Goal: Information Seeking & Learning: Learn about a topic

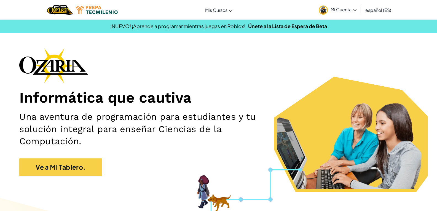
click at [242, 84] on div "Informática que cautiva Una aventura de programación para estudiantes y tu solu…" at bounding box center [218, 115] width 399 height 134
click at [350, 12] on link "Mi Cuenta" at bounding box center [337, 9] width 43 height 17
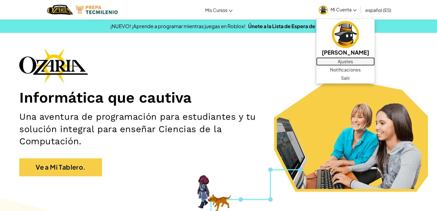
click at [350, 63] on link "Ajustes" at bounding box center [345, 61] width 58 height 8
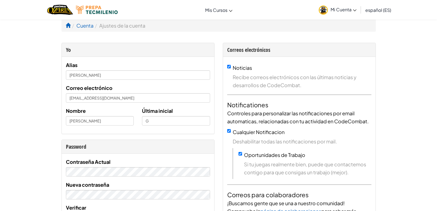
click at [82, 22] on li "Cuenta" at bounding box center [82, 26] width 23 height 8
click at [83, 28] on link "Cuenta" at bounding box center [84, 25] width 17 height 6
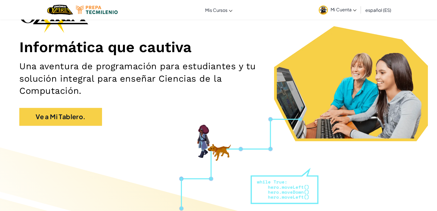
scroll to position [55, 0]
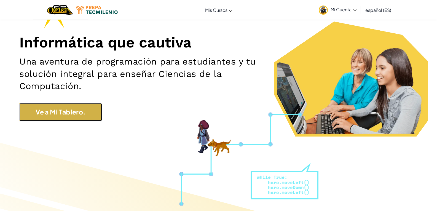
click at [77, 120] on link "Ve a Mi Tablero." at bounding box center [60, 112] width 83 height 18
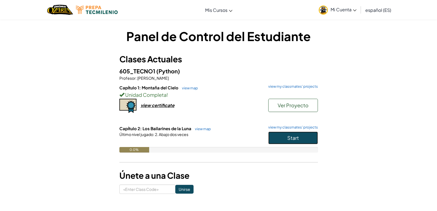
click at [293, 135] on span "Start" at bounding box center [293, 138] width 12 height 6
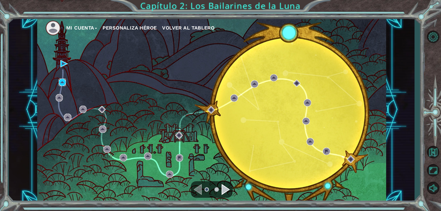
click at [60, 82] on img at bounding box center [62, 82] width 7 height 7
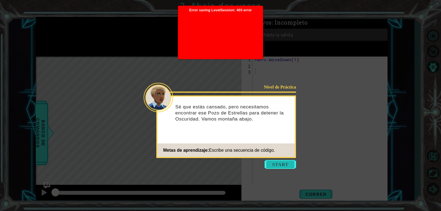
click at [269, 165] on button "Start" at bounding box center [280, 164] width 31 height 9
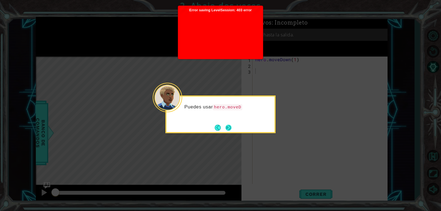
click at [226, 128] on button "Next" at bounding box center [228, 127] width 6 height 6
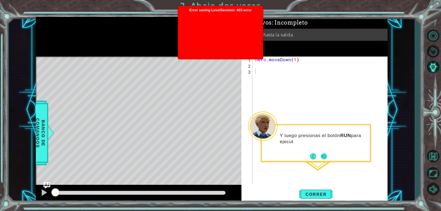
click at [323, 159] on button "Next" at bounding box center [324, 156] width 6 height 6
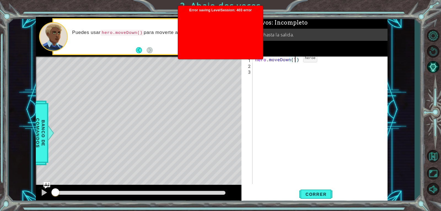
click at [294, 60] on div "hero . moveDown ( 1 )" at bounding box center [321, 126] width 135 height 139
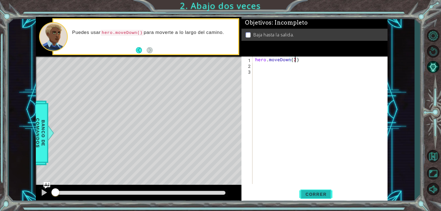
click at [314, 199] on button "Correr" at bounding box center [316, 194] width 33 height 15
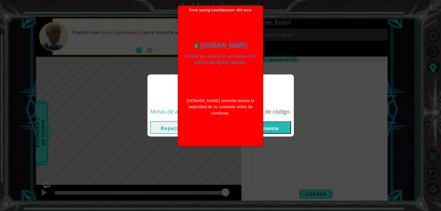
click at [167, 126] on button "Repetición" at bounding box center [175, 127] width 50 height 12
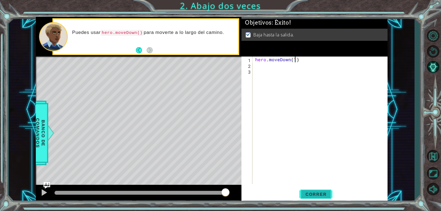
type textarea "hero.moveDown(1)"
click at [329, 199] on button "Correr" at bounding box center [316, 194] width 33 height 15
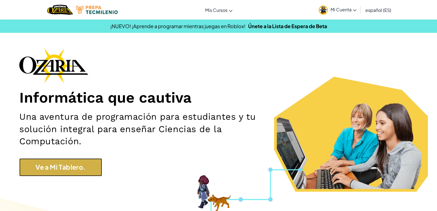
click at [66, 168] on link "Ve a Mi Tablero." at bounding box center [60, 167] width 83 height 18
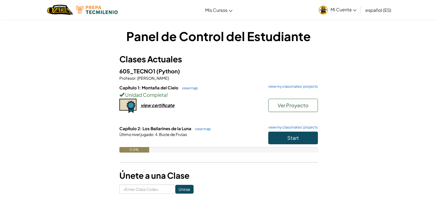
click at [294, 150] on div "0.0%" at bounding box center [218, 150] width 199 height 6
click at [292, 143] on button "Start" at bounding box center [293, 138] width 50 height 13
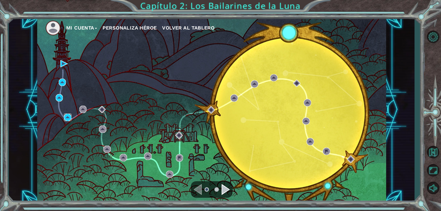
click at [66, 116] on img at bounding box center [67, 117] width 7 height 7
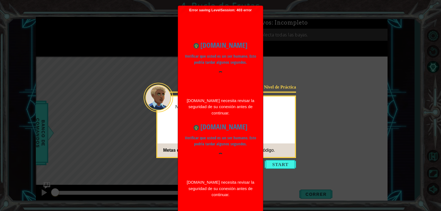
click at [255, 110] on div "[DOMAIN_NAME] necesita revisar la seguridad de su conexión antes de continuar." at bounding box center [220, 107] width 71 height 19
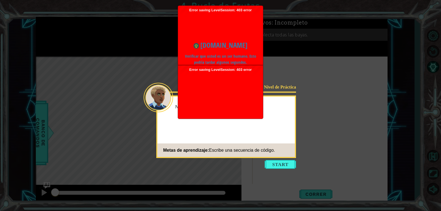
click at [282, 113] on div "Necesitaremos suministros p" at bounding box center [227, 110] width 138 height 22
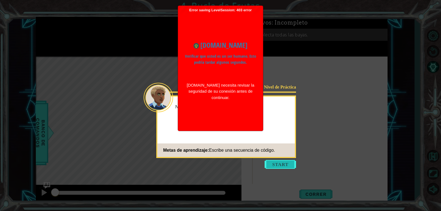
click at [285, 164] on button "Start" at bounding box center [280, 164] width 31 height 9
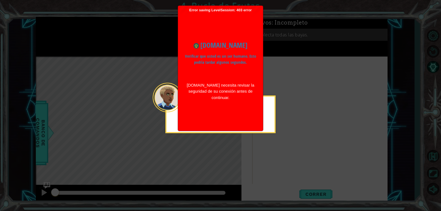
click at [279, 134] on icon at bounding box center [220, 105] width 441 height 211
click at [260, 121] on div "Error saving LevelSession: 403 error Just a moment... www.ozaria.com Verificar …" at bounding box center [220, 68] width 85 height 125
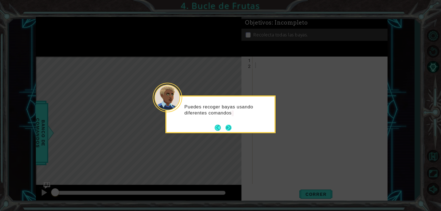
click at [230, 130] on button "Next" at bounding box center [229, 127] width 6 height 6
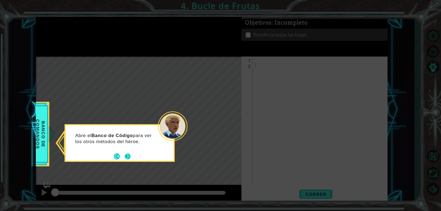
click at [126, 157] on button "Next" at bounding box center [127, 156] width 6 height 6
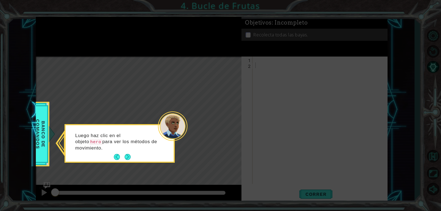
click at [126, 157] on button "Next" at bounding box center [127, 157] width 7 height 7
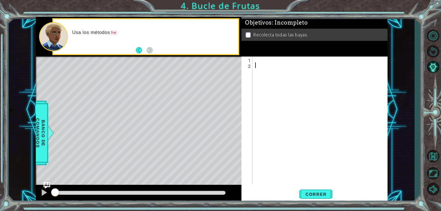
click at [286, 57] on div at bounding box center [321, 126] width 135 height 139
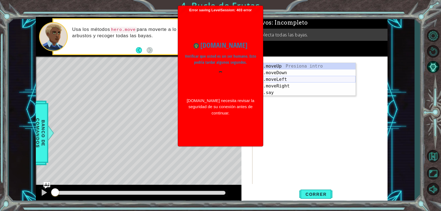
click at [289, 78] on div "he ro.moveUp Presiona intro he ro.moveDown Presiona intro he ro.moveLeft Presio…" at bounding box center [304, 86] width 104 height 46
type textarea "hero.moveLeft(1)"
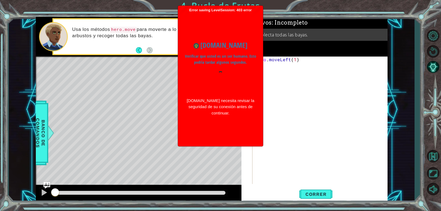
click at [292, 67] on div "hero . moveLeft ( 1 )" at bounding box center [321, 126] width 135 height 139
click at [303, 69] on div "hero . moveLeft ( 1 )" at bounding box center [321, 126] width 135 height 139
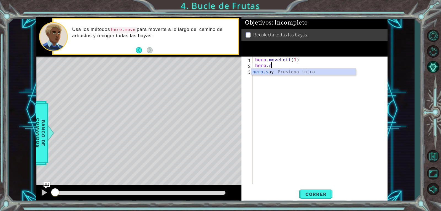
scroll to position [0, 1]
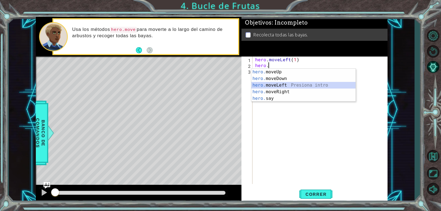
click at [294, 87] on div "hero. moveUp Presiona intro hero. moveDown Presiona intro hero. moveLeft Presio…" at bounding box center [304, 92] width 104 height 46
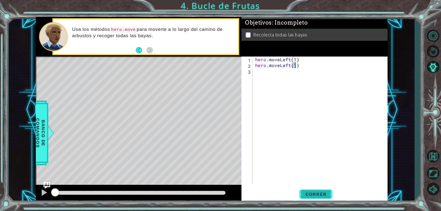
type textarea "hero.moveLeft(1)"
click at [322, 196] on span "Correr" at bounding box center [316, 194] width 32 height 6
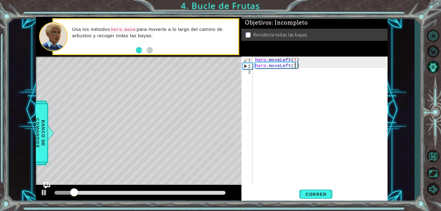
click at [281, 77] on div "hero . moveLeft ( 1 ) hero . moveLeft ( 1 )" at bounding box center [321, 126] width 135 height 139
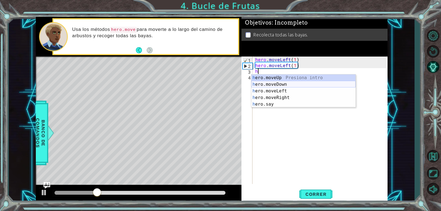
click at [283, 82] on div "h ero.moveUp Presiona intro h ero.moveDown Presiona intro h ero.moveLeft Presio…" at bounding box center [304, 97] width 104 height 46
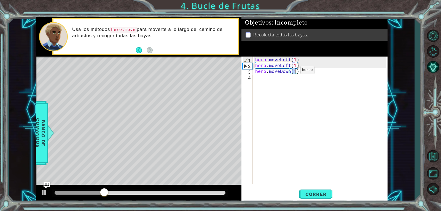
type textarea "hero.moveDown(2)"
click at [287, 79] on div "hero . moveLeft ( 1 ) hero . moveLeft ( 1 ) hero . moveDown ( 2 )" at bounding box center [321, 126] width 135 height 139
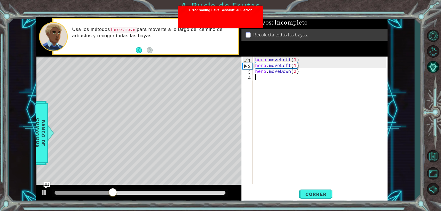
type textarea "h"
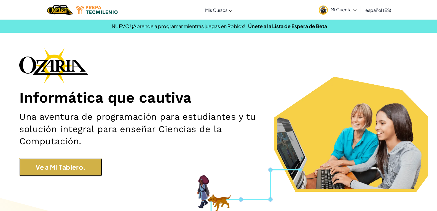
click at [77, 172] on link "Ve a Mi Tablero." at bounding box center [60, 167] width 83 height 18
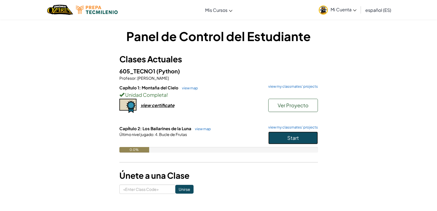
click at [295, 143] on button "Start" at bounding box center [293, 138] width 50 height 13
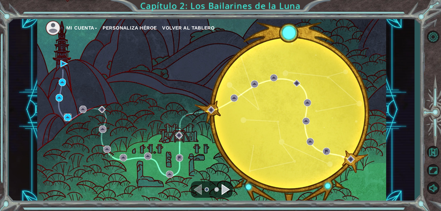
click at [67, 118] on img at bounding box center [67, 117] width 7 height 7
